Goal: Task Accomplishment & Management: Manage account settings

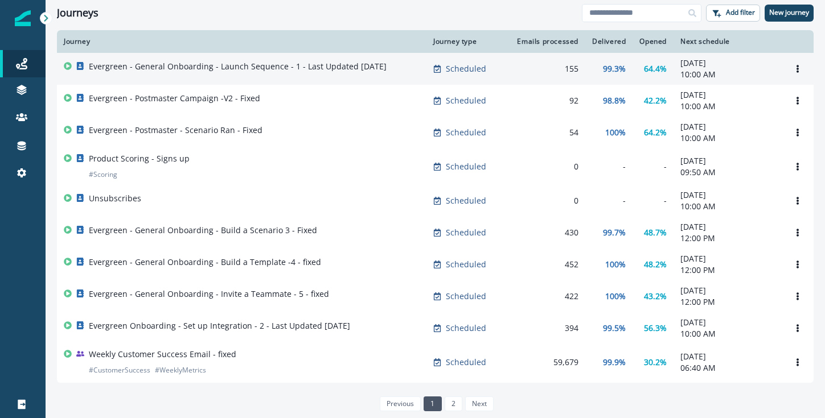
click at [129, 66] on p "Evergreen - General Onboarding - Launch Sequence - 1 - Last Updated [DATE]" at bounding box center [238, 66] width 298 height 11
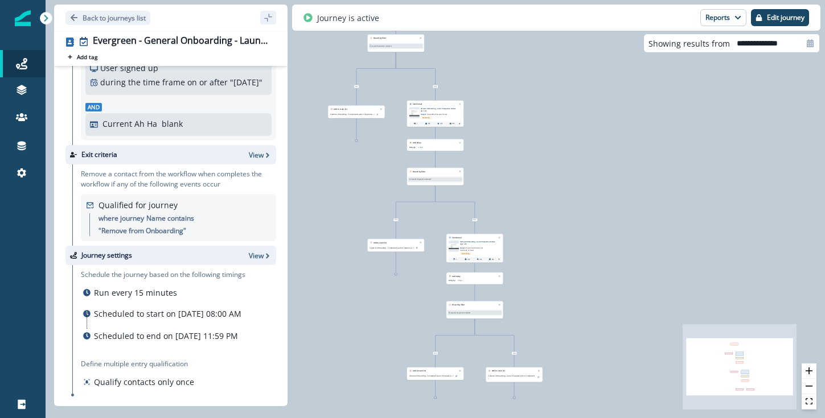
scroll to position [112, 0]
click at [756, 47] on input "**********" at bounding box center [774, 43] width 89 height 18
select select "*"
select select "****"
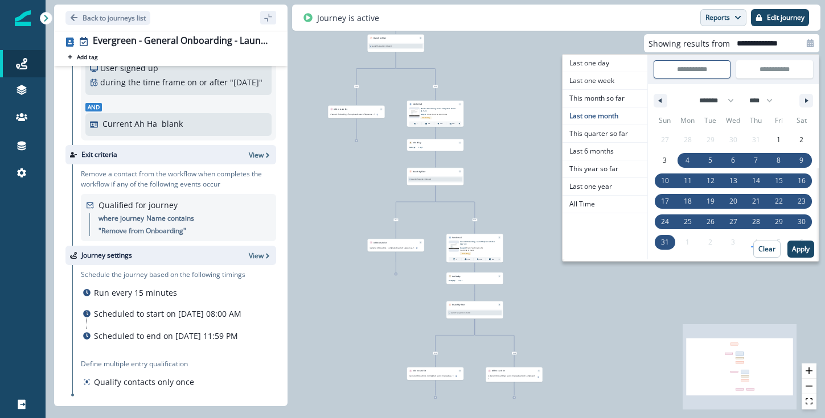
click at [726, 17] on button "Reports" at bounding box center [723, 17] width 46 height 17
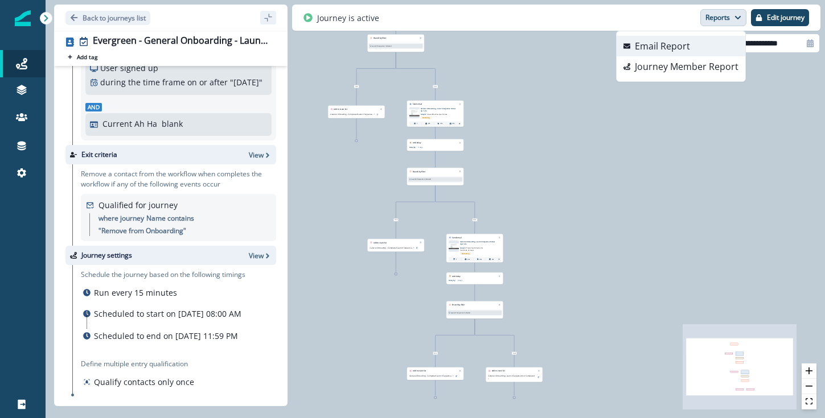
click at [668, 51] on p "Email Report" at bounding box center [662, 46] width 55 height 14
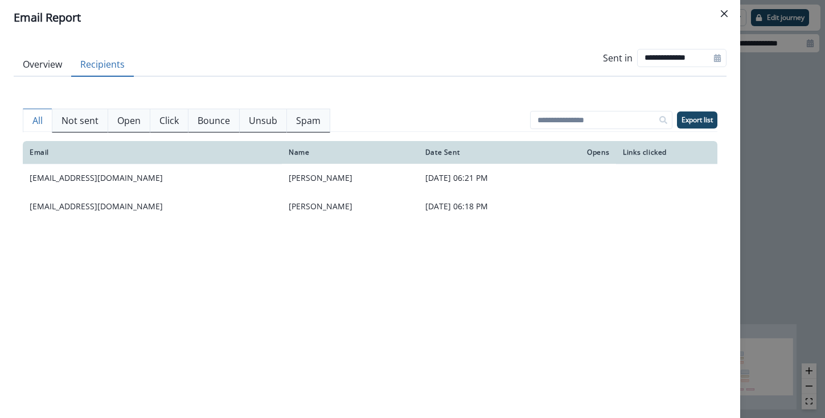
click at [105, 63] on button "Recipients" at bounding box center [102, 65] width 63 height 24
click at [658, 58] on input "**********" at bounding box center [681, 58] width 89 height 18
select select "*"
select select "****"
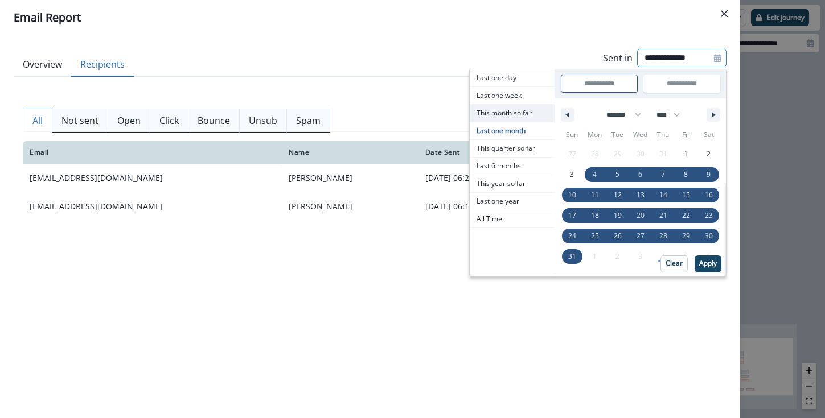
click at [473, 117] on span "This month so far" at bounding box center [512, 113] width 85 height 17
type input "**********"
select select "*"
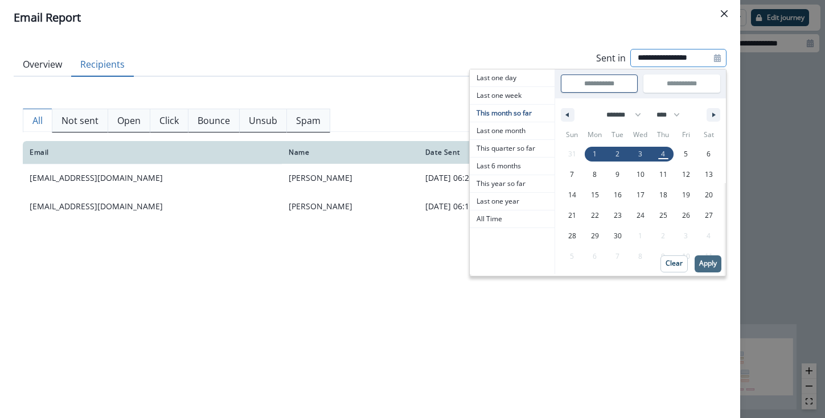
click at [709, 265] on p "Apply" at bounding box center [708, 264] width 18 height 8
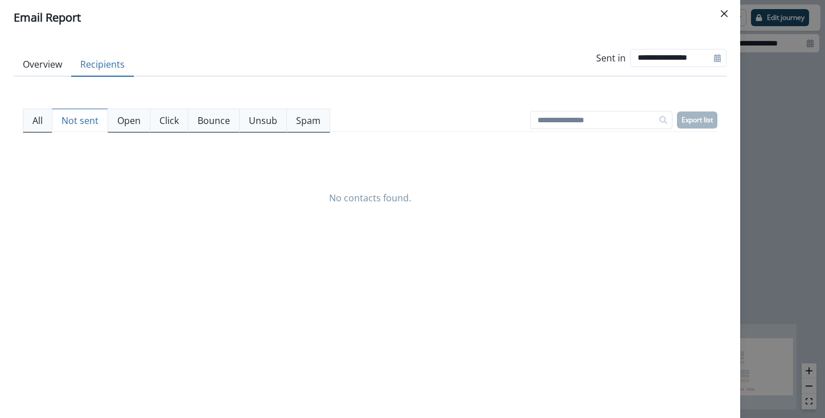
click at [69, 117] on p "Not sent" at bounding box center [79, 121] width 37 height 14
click at [50, 60] on button "Overview" at bounding box center [43, 65] width 58 height 24
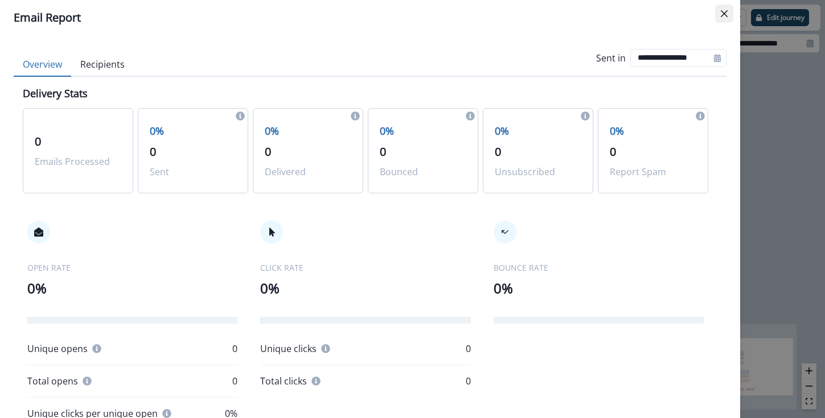
click at [723, 13] on icon "Close" at bounding box center [724, 13] width 7 height 7
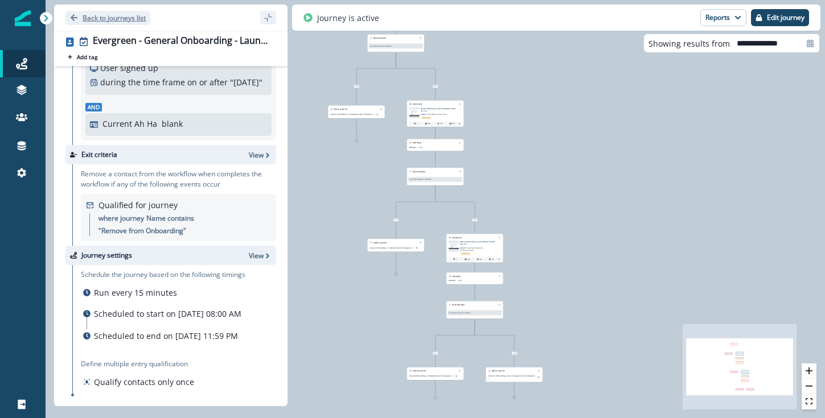
click at [79, 15] on button "Back to journeys list" at bounding box center [107, 18] width 85 height 14
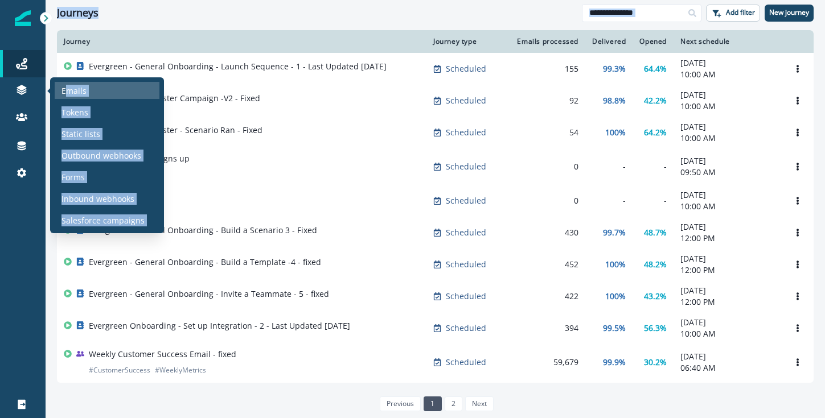
click at [68, 92] on div "Journeys Emails Tokens Static lists Outbound webhooks Forms Inbound webhooks Sa…" at bounding box center [412, 209] width 825 height 418
click at [58, 93] on div "Emails" at bounding box center [107, 90] width 105 height 17
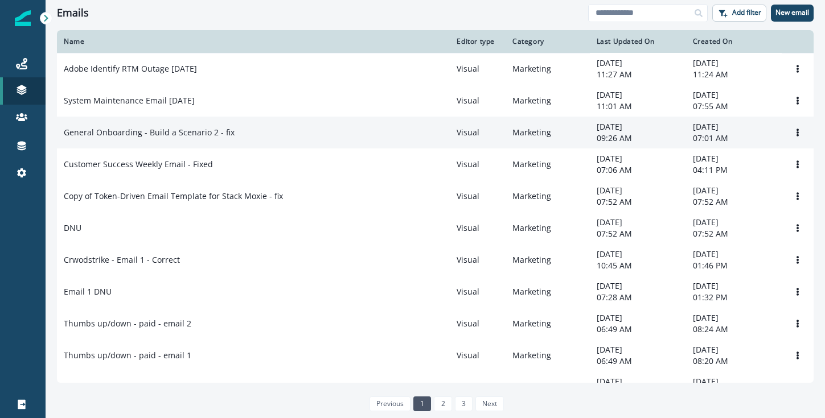
click at [134, 135] on p "General Onboarding - Build a Scenario 2 - fix" at bounding box center [149, 132] width 171 height 11
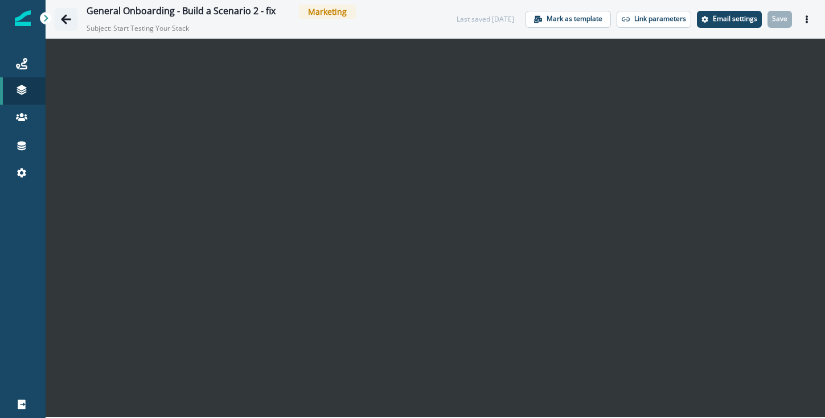
click at [64, 18] on icon "Go back" at bounding box center [66, 19] width 10 height 10
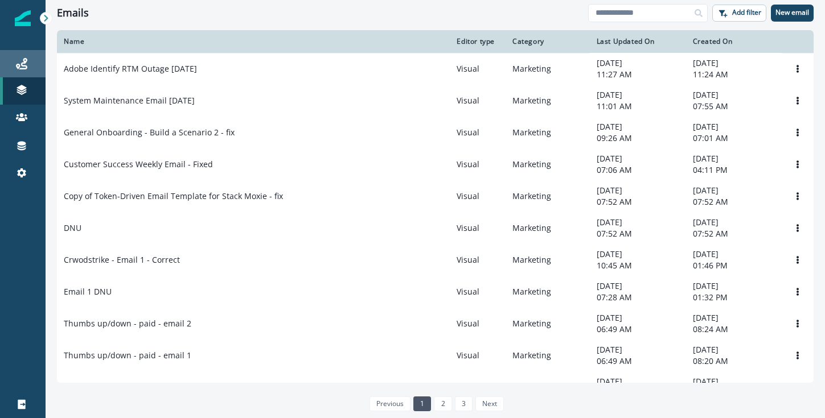
click at [31, 59] on div "Journeys" at bounding box center [23, 64] width 36 height 14
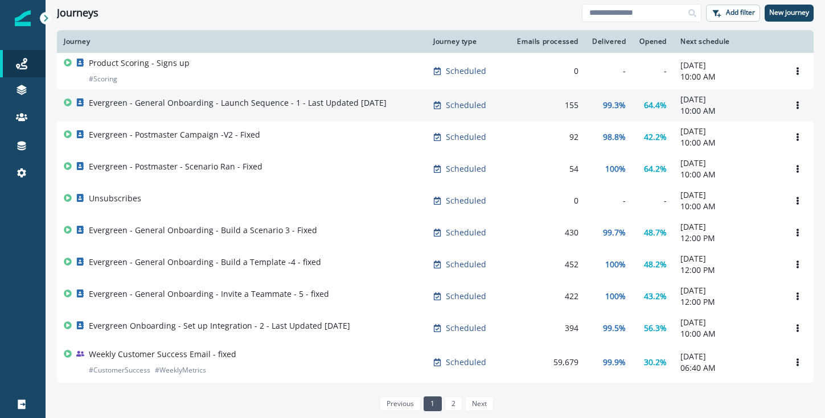
click at [175, 95] on td "Evergreen - General Onboarding - Launch Sequence - 1 - Last Updated [DATE]" at bounding box center [242, 105] width 370 height 32
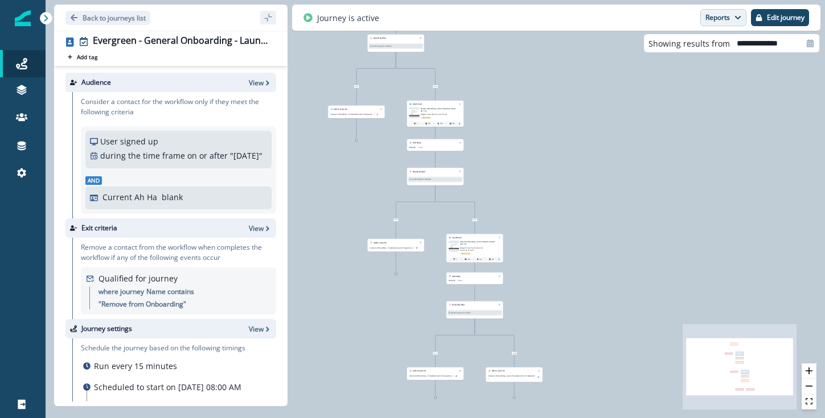
click at [717, 19] on button "Reports" at bounding box center [723, 17] width 46 height 17
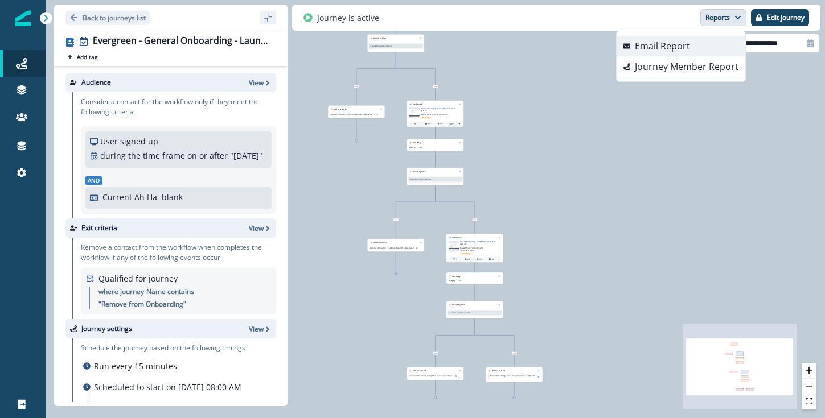
click at [681, 43] on p "Email Report" at bounding box center [662, 46] width 55 height 14
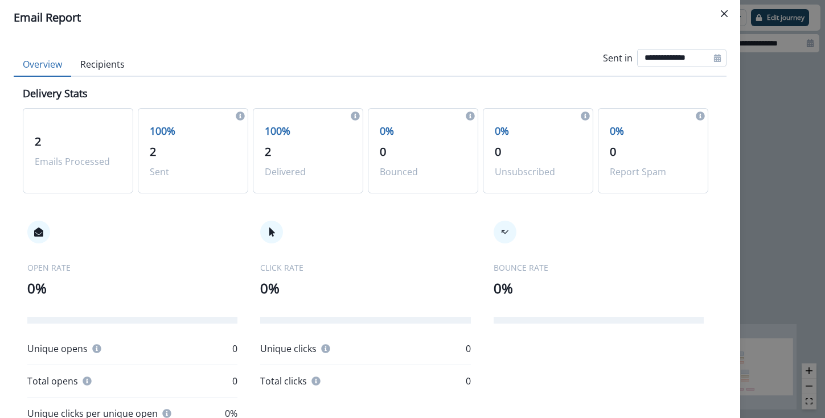
click at [659, 52] on input "**********" at bounding box center [681, 58] width 89 height 18
select select "*"
select select "****"
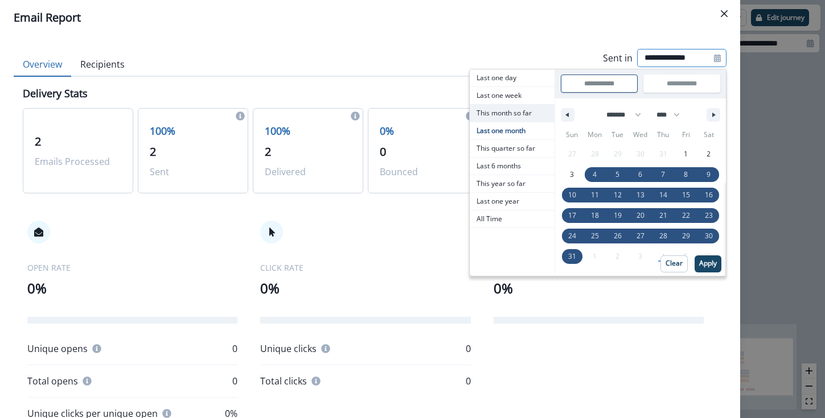
click at [516, 109] on span "This month so far" at bounding box center [512, 113] width 85 height 17
type input "**********"
select select "*"
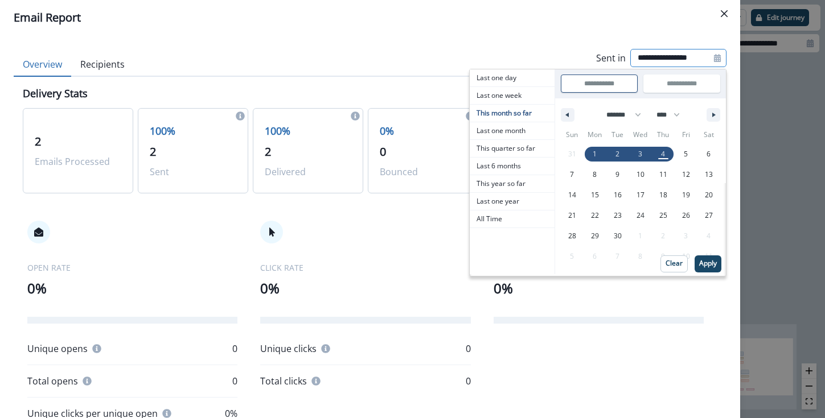
click at [695, 254] on div "31 1 2 3 4 5 6 7 8 9 10 11 12 13 14 15 16 17 18 19 20 21 22 23 24 25 26 27 28 2…" at bounding box center [640, 205] width 159 height 123
click at [699, 264] on p "Apply" at bounding box center [708, 264] width 18 height 8
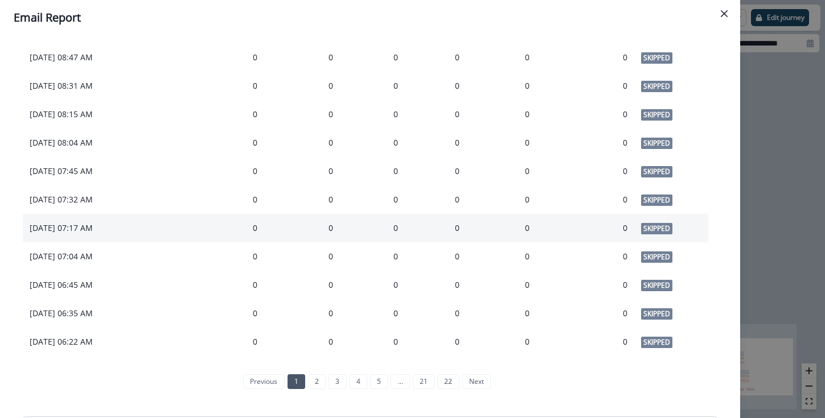
scroll to position [915, 0]
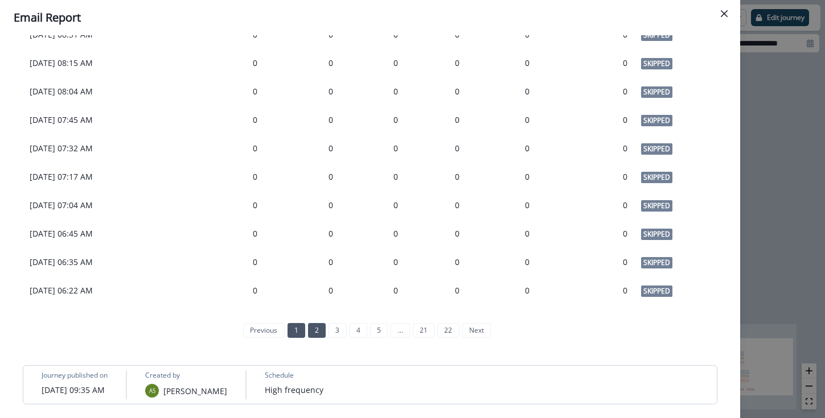
click at [310, 331] on link "2" at bounding box center [317, 330] width 18 height 15
click at [319, 332] on link "3" at bounding box center [327, 330] width 18 height 15
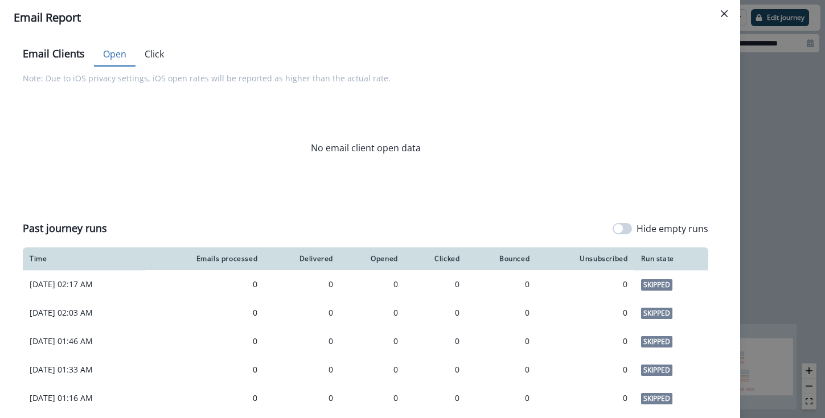
scroll to position [0, 0]
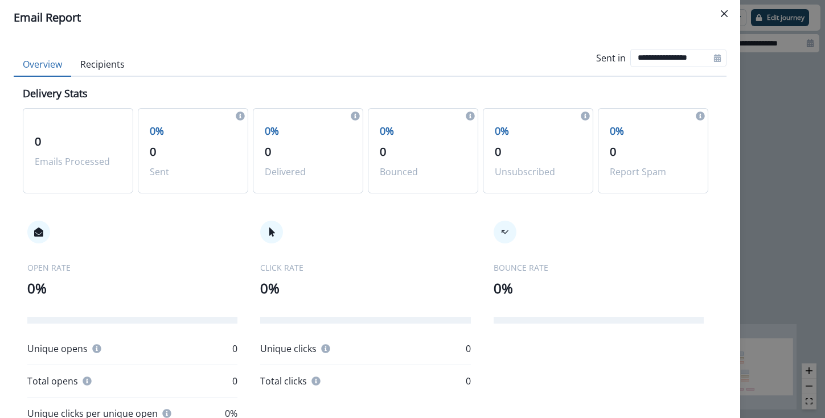
click at [102, 64] on button "Recipients" at bounding box center [102, 65] width 63 height 24
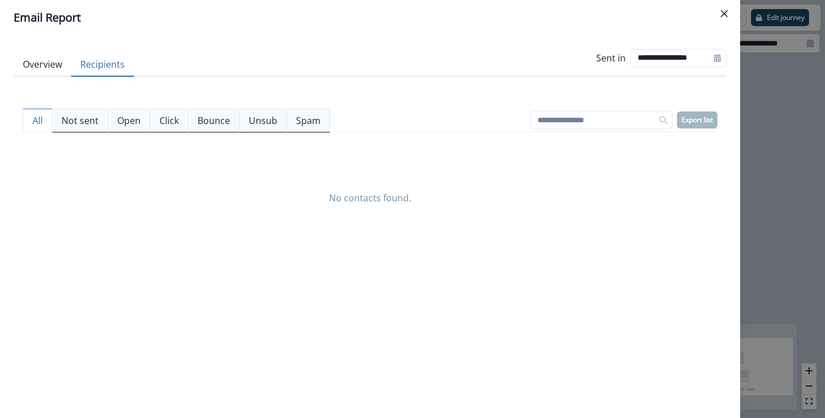
click at [102, 64] on button "Recipients" at bounding box center [102, 65] width 63 height 24
click at [44, 64] on button "Overview" at bounding box center [43, 65] width 58 height 24
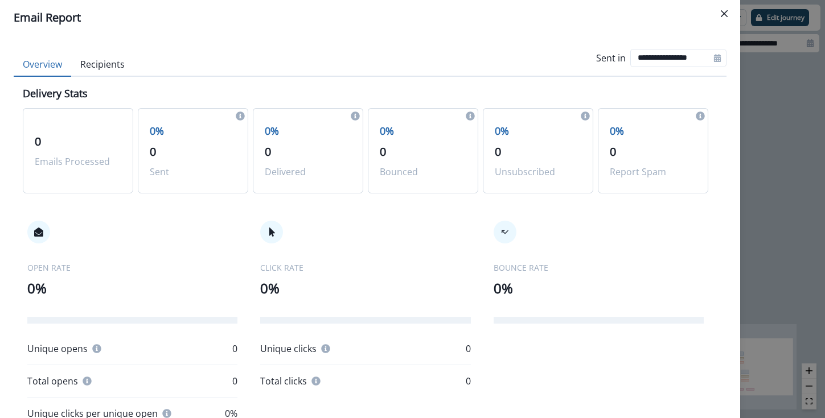
click at [44, 64] on button "Overview" at bounding box center [43, 65] width 58 height 24
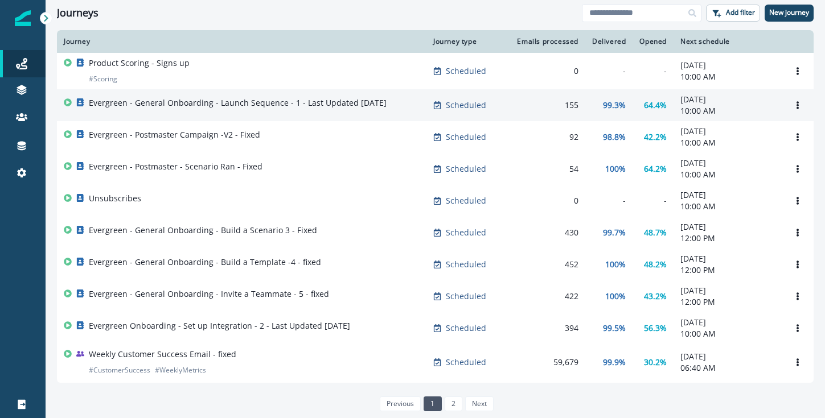
click at [174, 101] on p "Evergreen - General Onboarding - Launch Sequence - 1 - Last Updated [DATE]" at bounding box center [238, 102] width 298 height 11
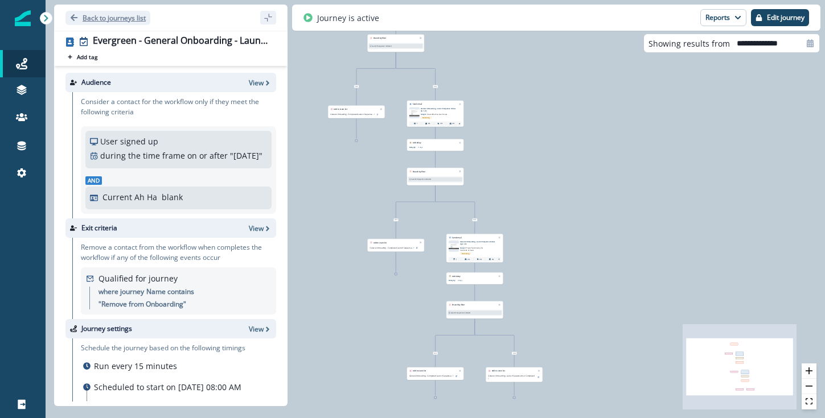
click at [72, 15] on icon "Go back" at bounding box center [74, 18] width 8 height 8
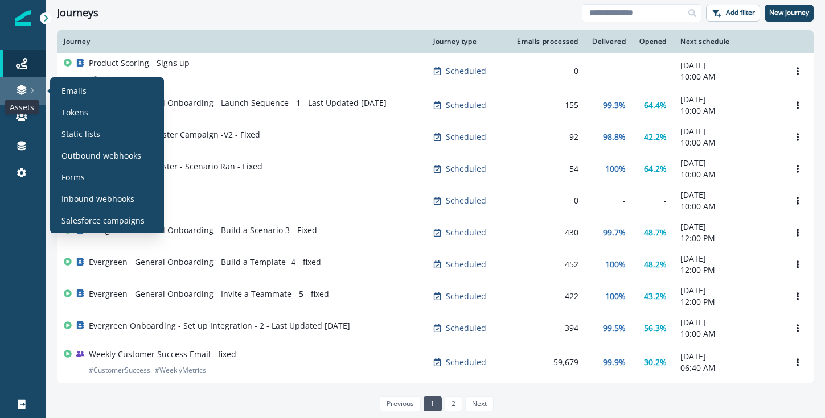
click at [20, 88] on icon at bounding box center [22, 88] width 10 height 6
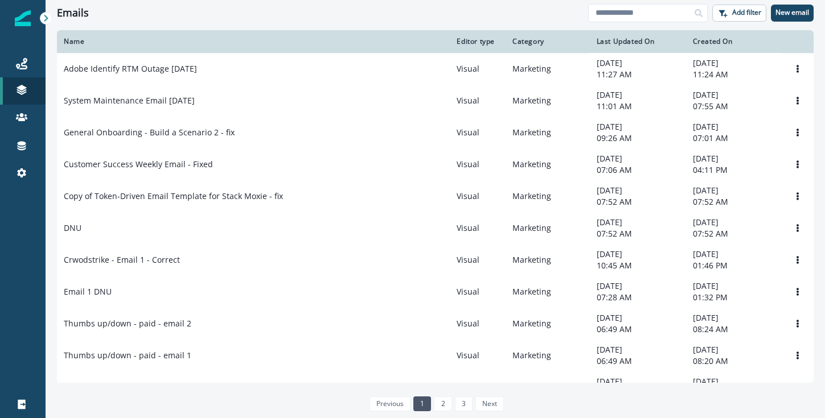
click at [73, 42] on div "Name" at bounding box center [253, 41] width 379 height 9
click at [645, 15] on input at bounding box center [648, 13] width 120 height 18
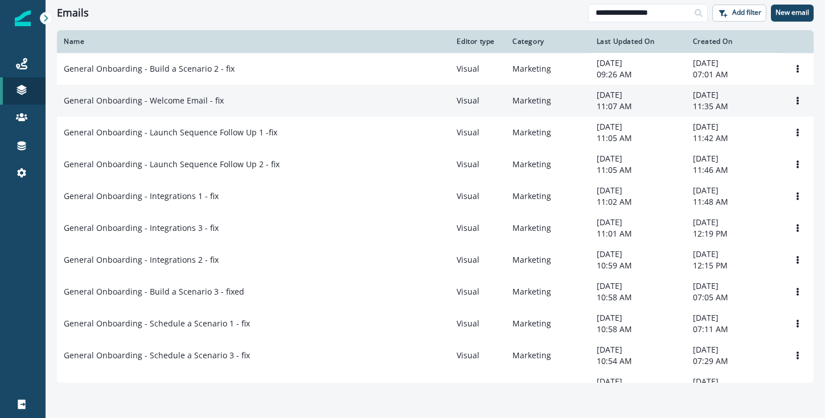
type input "**********"
click at [95, 100] on p "General Onboarding - Welcome Email - fix" at bounding box center [144, 100] width 160 height 11
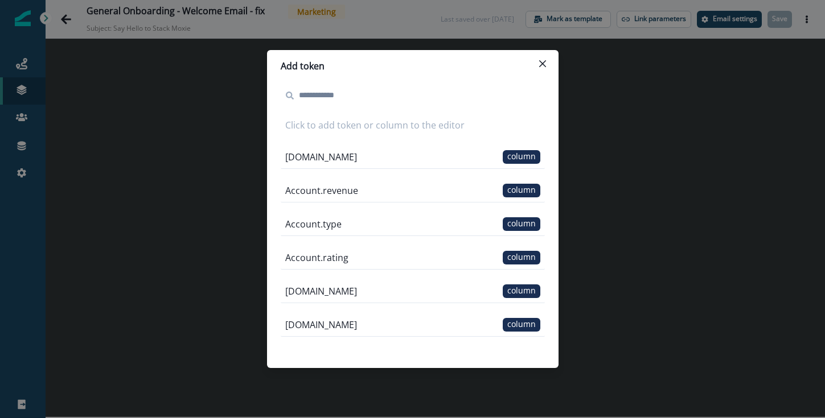
scroll to position [3280, 0]
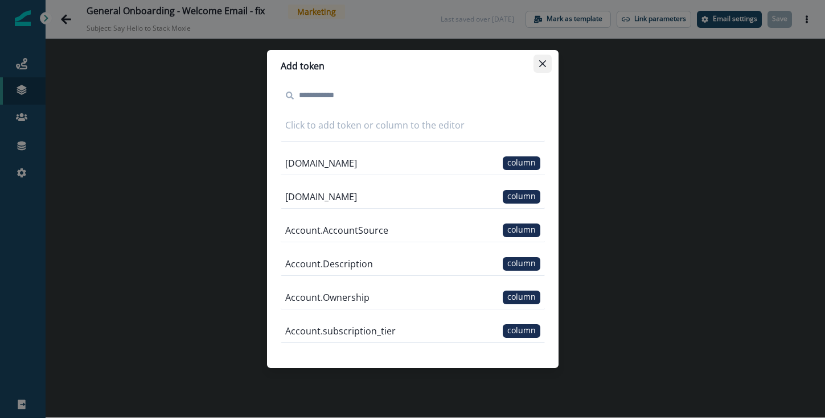
click at [540, 62] on icon "Close" at bounding box center [542, 63] width 7 height 7
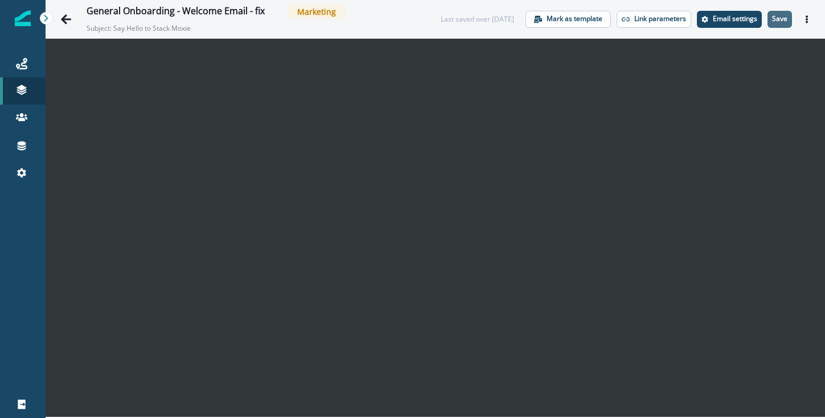
click at [783, 24] on button "Save" at bounding box center [780, 19] width 24 height 17
click at [68, 20] on icon "Go back" at bounding box center [65, 19] width 11 height 11
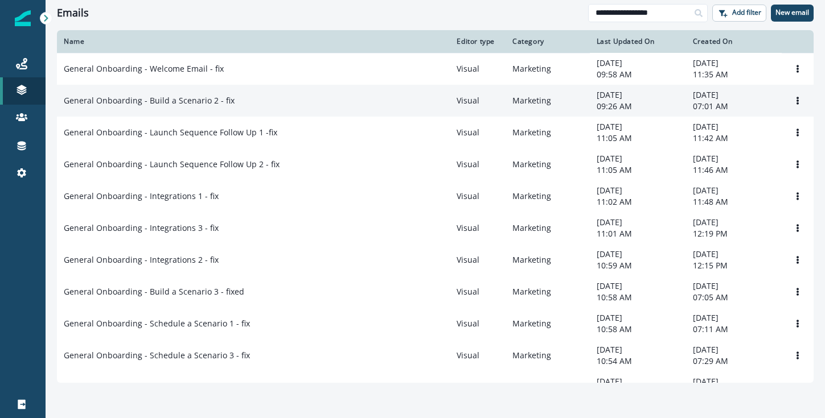
click at [196, 93] on td "General Onboarding - Build a Scenario 2 - fix" at bounding box center [253, 101] width 393 height 32
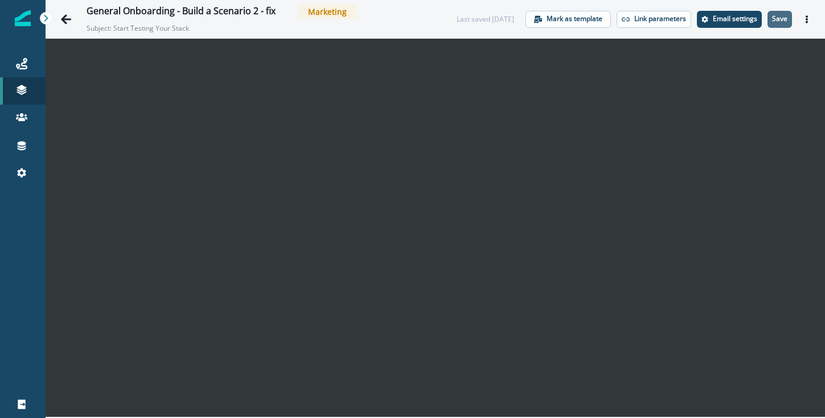
click at [777, 15] on p "Save" at bounding box center [779, 19] width 15 height 8
click at [61, 23] on icon "Go back" at bounding box center [65, 19] width 11 height 11
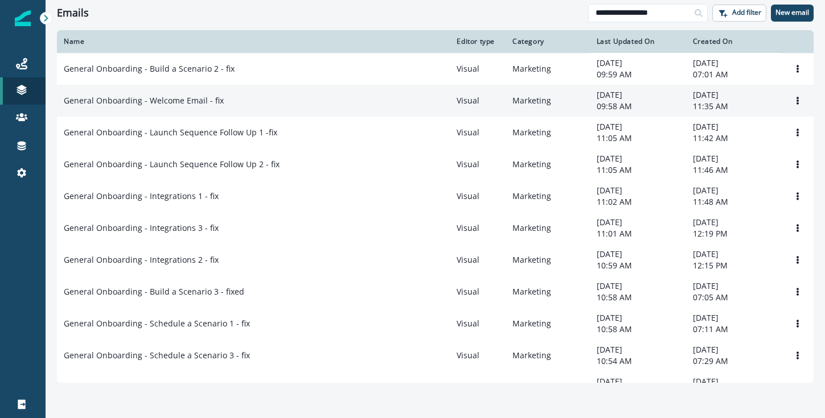
click at [100, 97] on p "General Onboarding - Welcome Email - fix" at bounding box center [144, 100] width 160 height 11
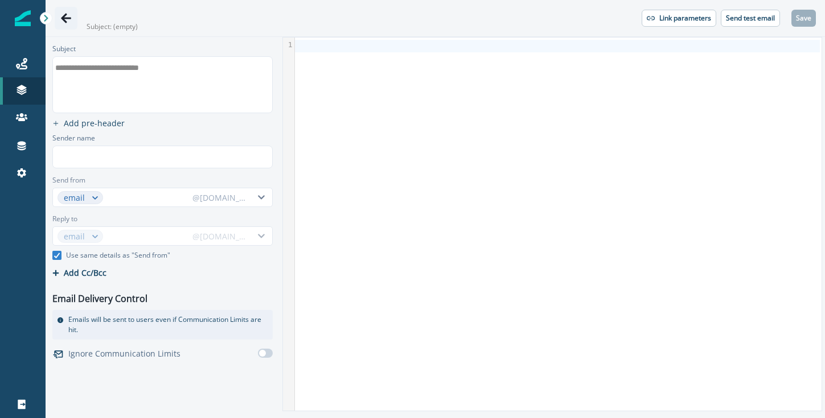
click at [63, 14] on icon "Go back" at bounding box center [65, 18] width 11 height 11
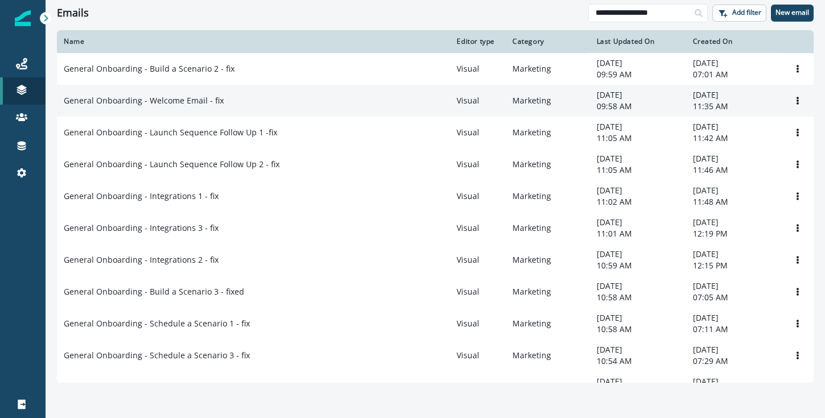
click at [97, 101] on p "General Onboarding - Welcome Email - fix" at bounding box center [144, 100] width 160 height 11
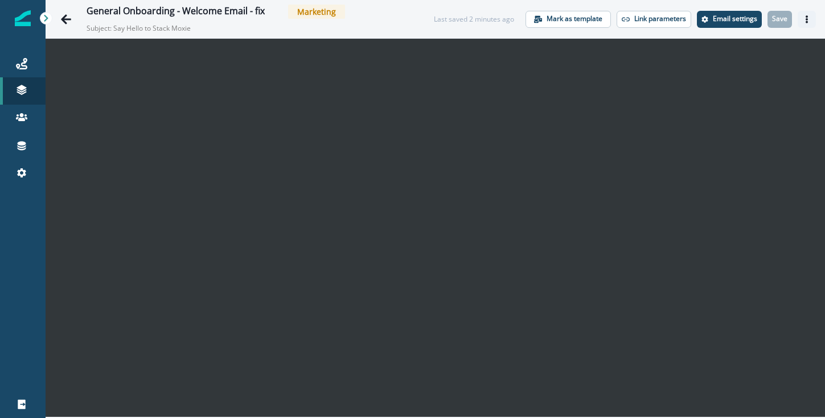
click at [807, 20] on icon "Actions" at bounding box center [807, 19] width 8 height 8
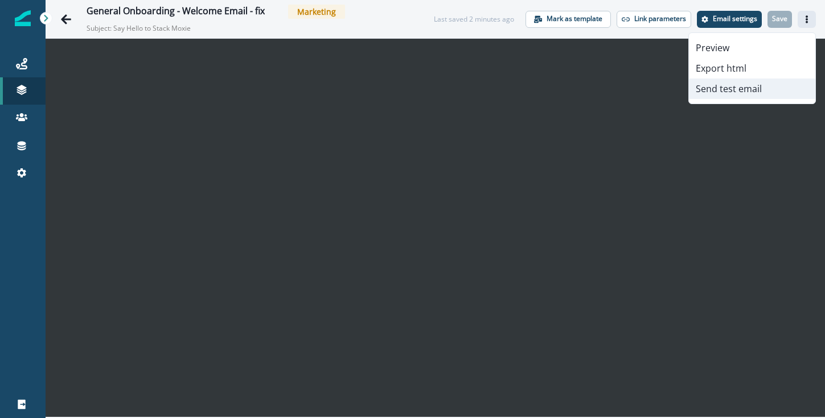
click at [765, 85] on button "Send test email" at bounding box center [752, 89] width 126 height 20
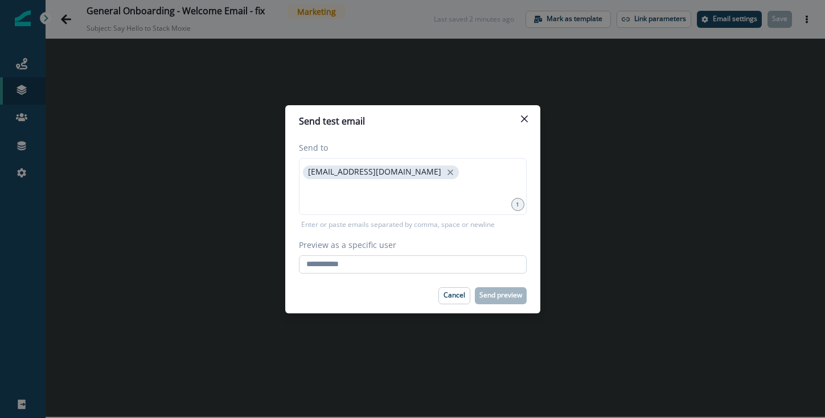
click at [399, 264] on input "Preview as a specific user" at bounding box center [413, 265] width 228 height 18
type input "**********"
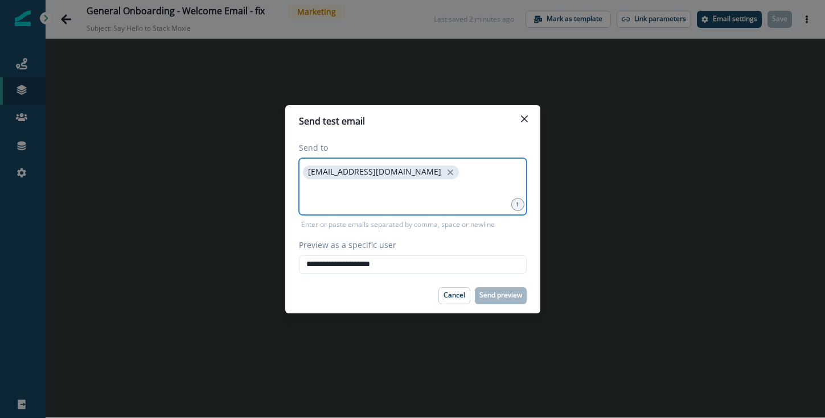
type input "**********"
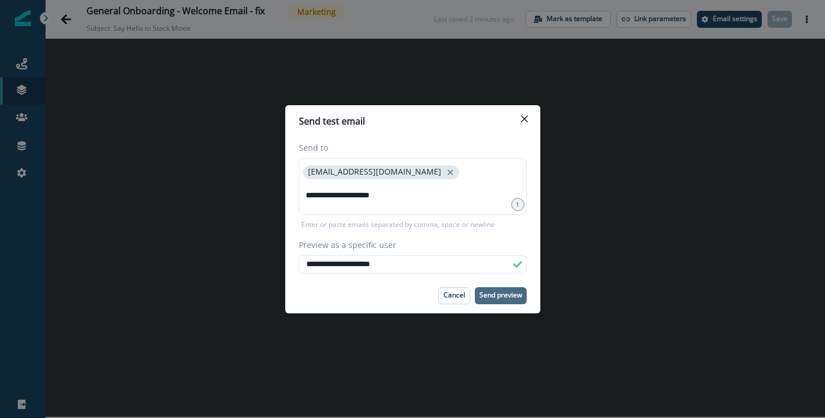
click at [510, 294] on p "Send preview" at bounding box center [500, 296] width 43 height 8
click at [524, 119] on icon "Close" at bounding box center [523, 118] width 7 height 7
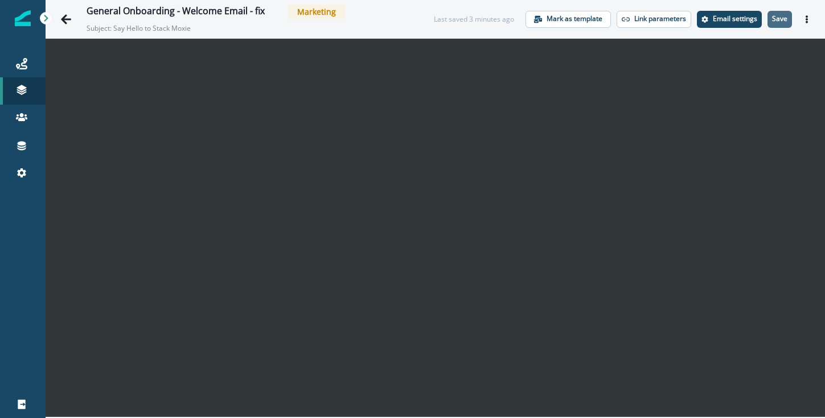
click at [775, 16] on p "Save" at bounding box center [779, 19] width 15 height 8
